Goal: Find contact information: Find contact information

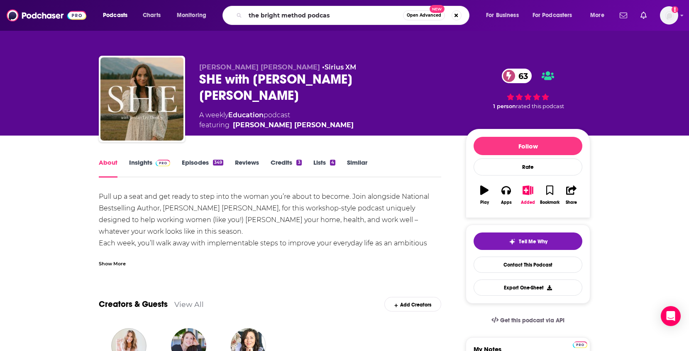
type input "the bright method podcast"
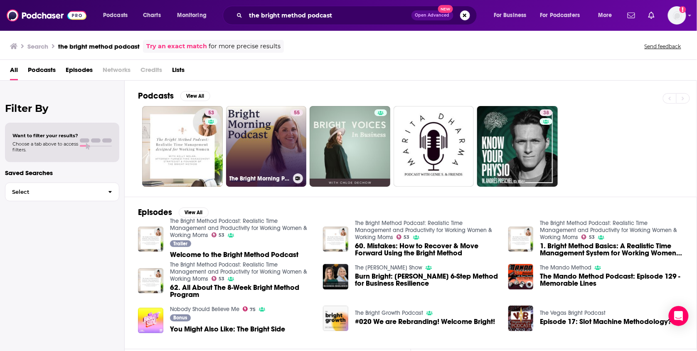
click at [260, 145] on link "55 The Bright Morning Podcast with [PERSON_NAME]" at bounding box center [266, 146] width 81 height 81
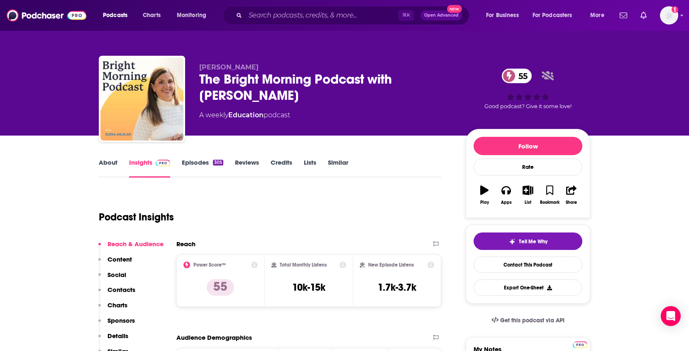
click at [300, 7] on div "⌘ K Open Advanced New" at bounding box center [346, 15] width 247 height 19
click at [298, 11] on input "Search podcasts, credits, & more..." at bounding box center [321, 15] width 153 height 13
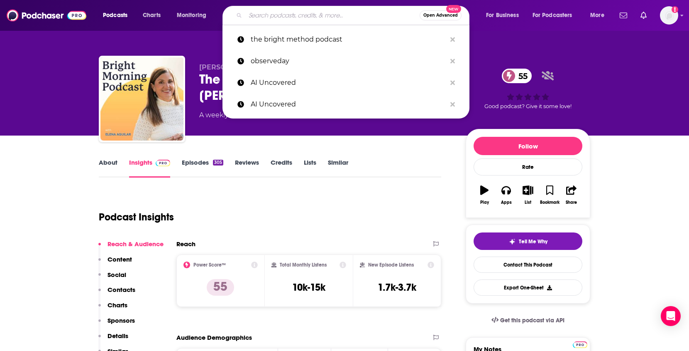
click at [296, 17] on input "Search podcasts, credits, & more..." at bounding box center [332, 15] width 174 height 13
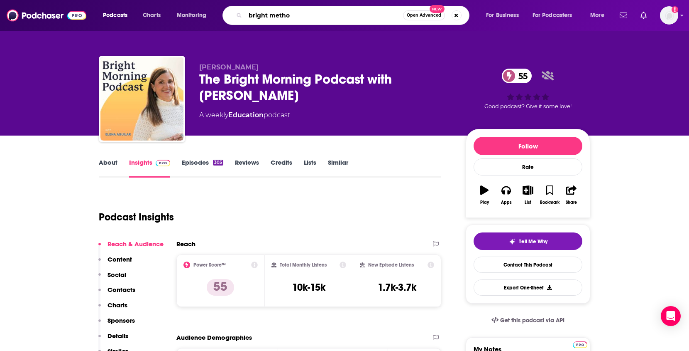
type input "bright method"
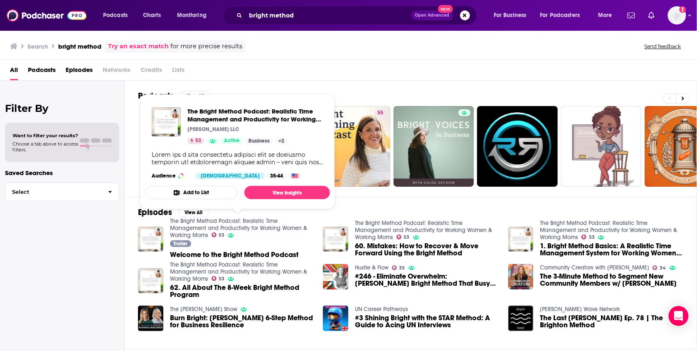
click at [209, 118] on span "The Bright Method Podcast: Realistic Time Management and Productivity for Worki…" at bounding box center [255, 115] width 136 height 16
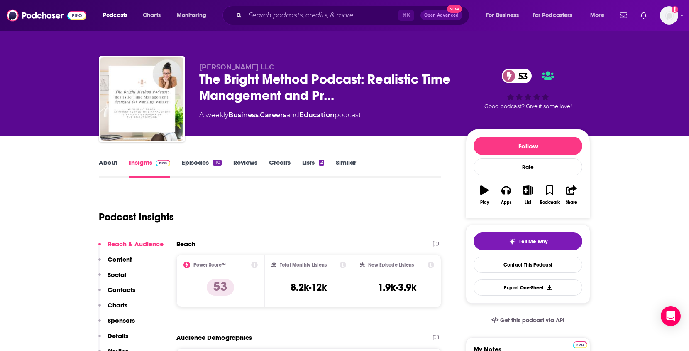
click at [208, 164] on link "Episodes 110" at bounding box center [202, 167] width 40 height 19
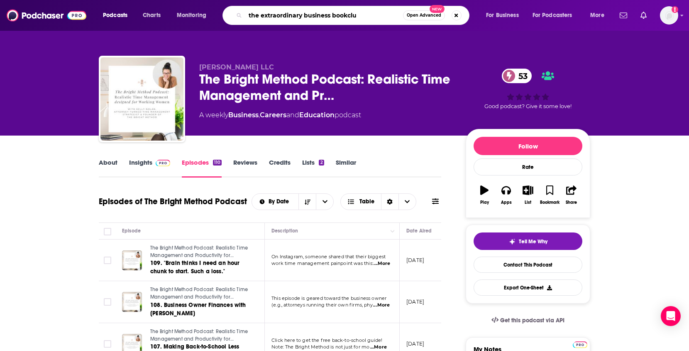
type input "the extraordinary business bookclub"
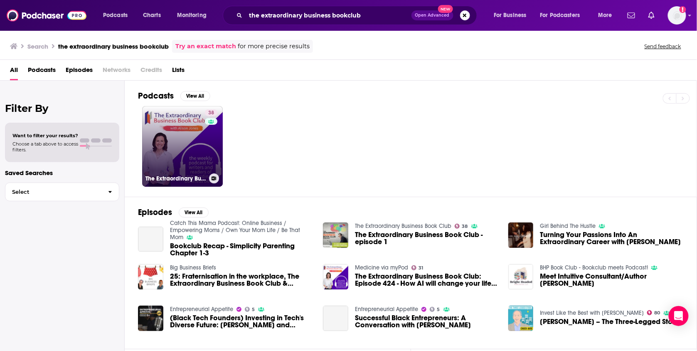
click at [165, 156] on link "38 The Extraordinary Business Book Club" at bounding box center [182, 146] width 81 height 81
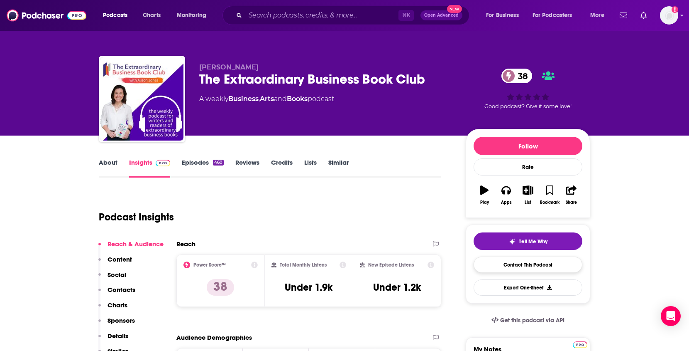
click at [508, 267] on link "Contact This Podcast" at bounding box center [528, 264] width 109 height 16
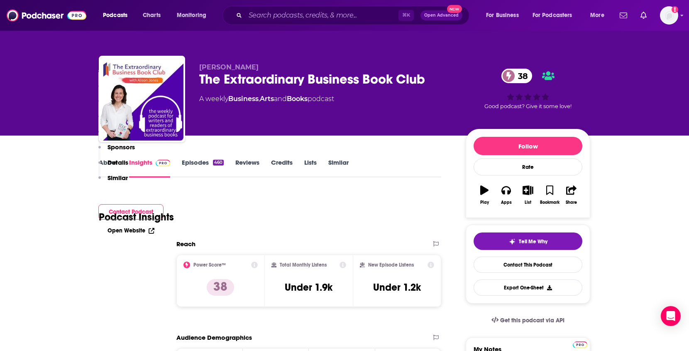
scroll to position [781, 0]
